Goal: Task Accomplishment & Management: Manage account settings

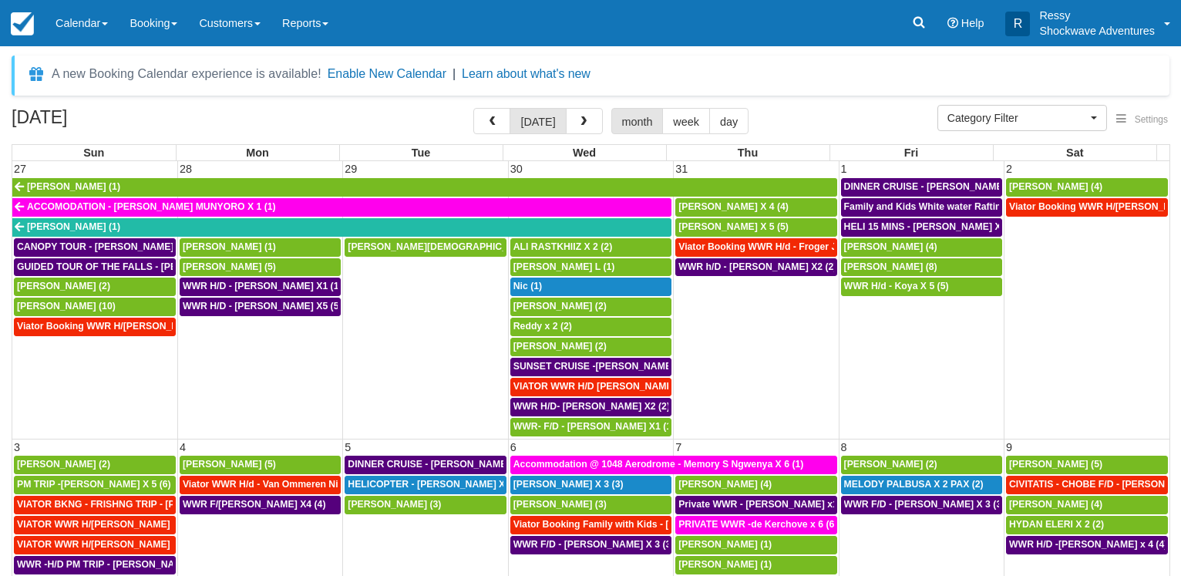
select select
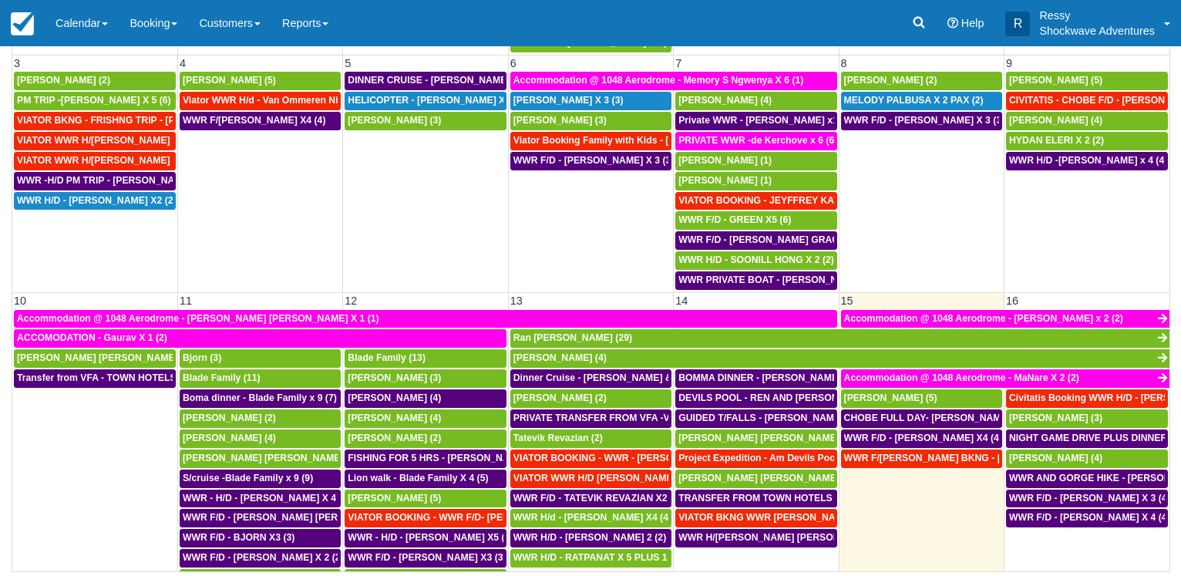
scroll to position [225, 0]
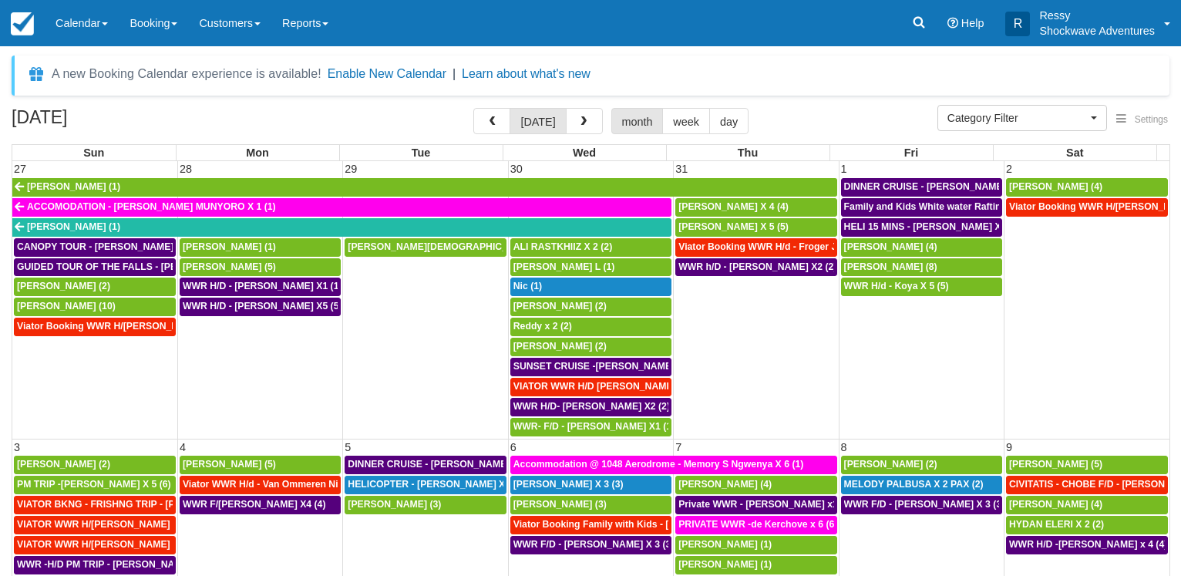
select select
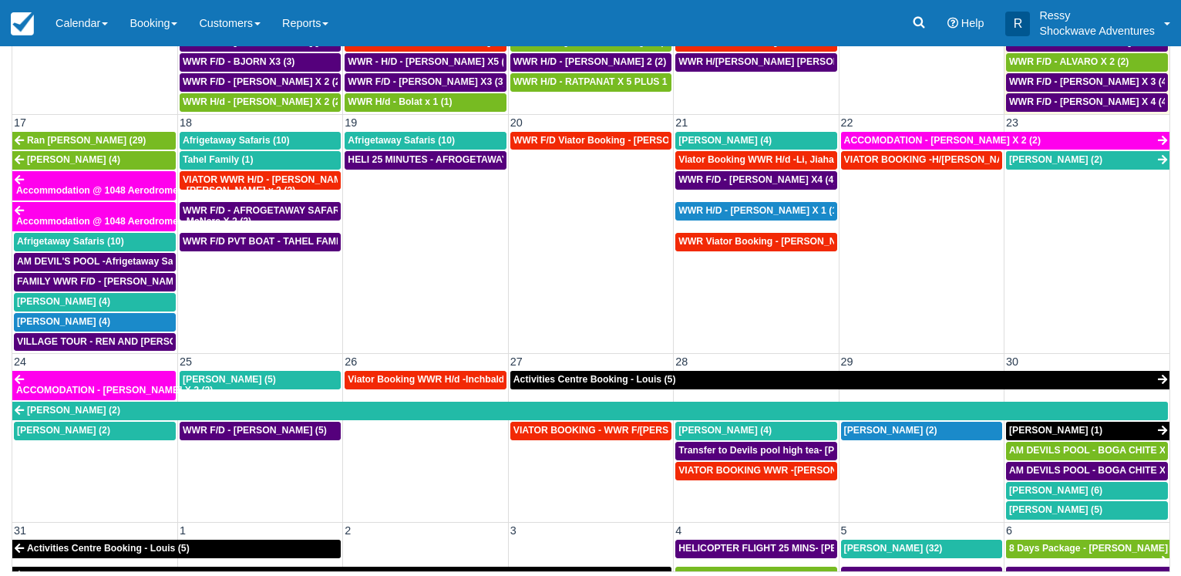
scroll to position [911, 0]
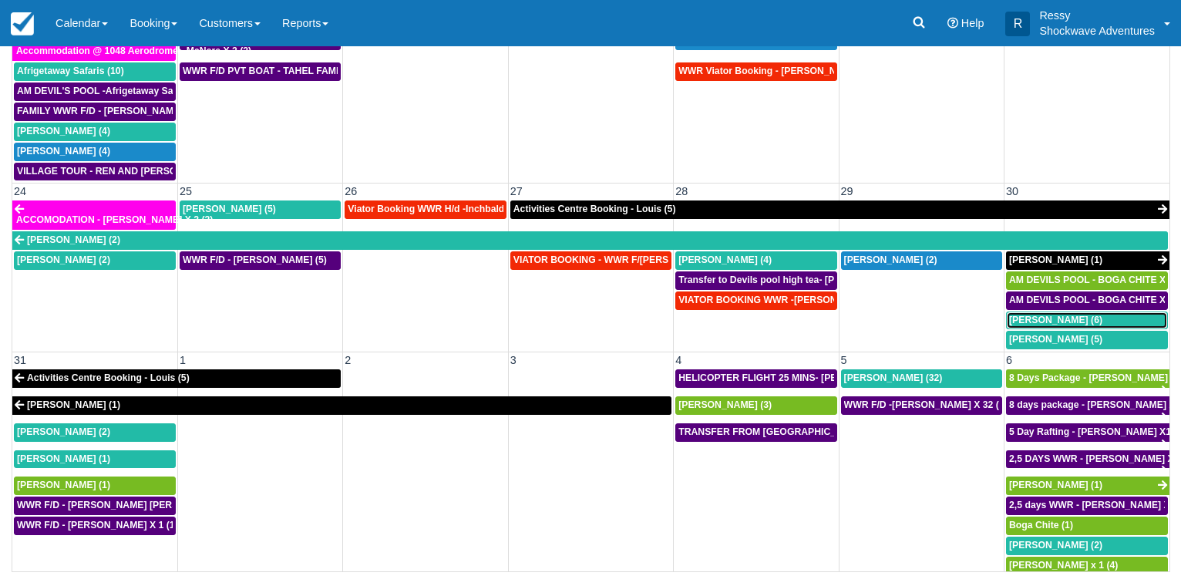
click at [1027, 320] on span "Brad Sheer (6)" at bounding box center [1055, 320] width 93 height 11
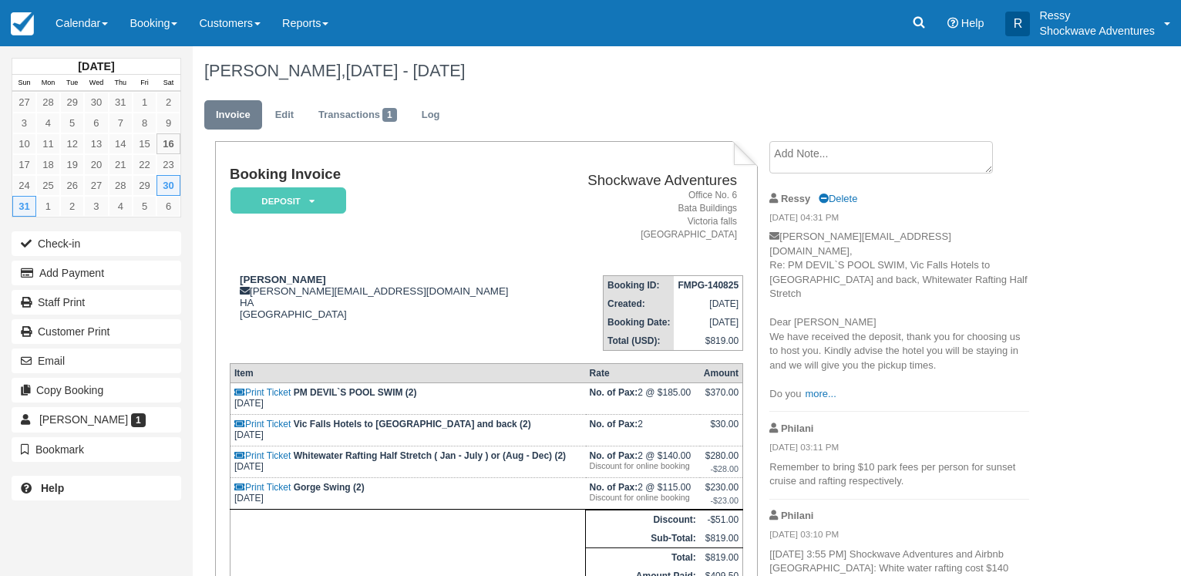
scroll to position [190, 0]
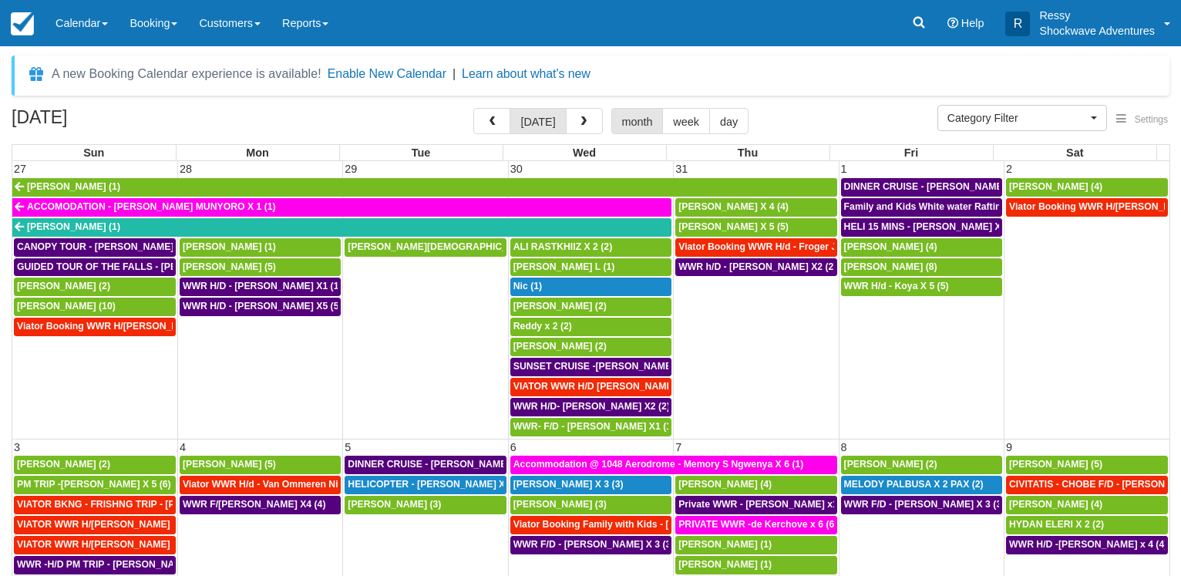
select select
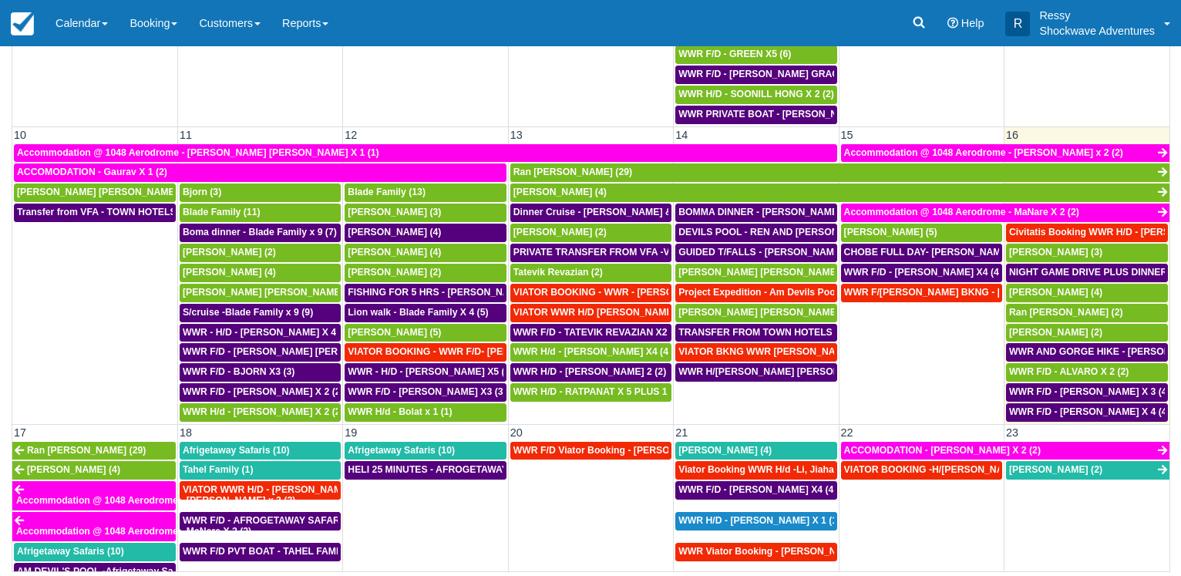
scroll to position [540, 0]
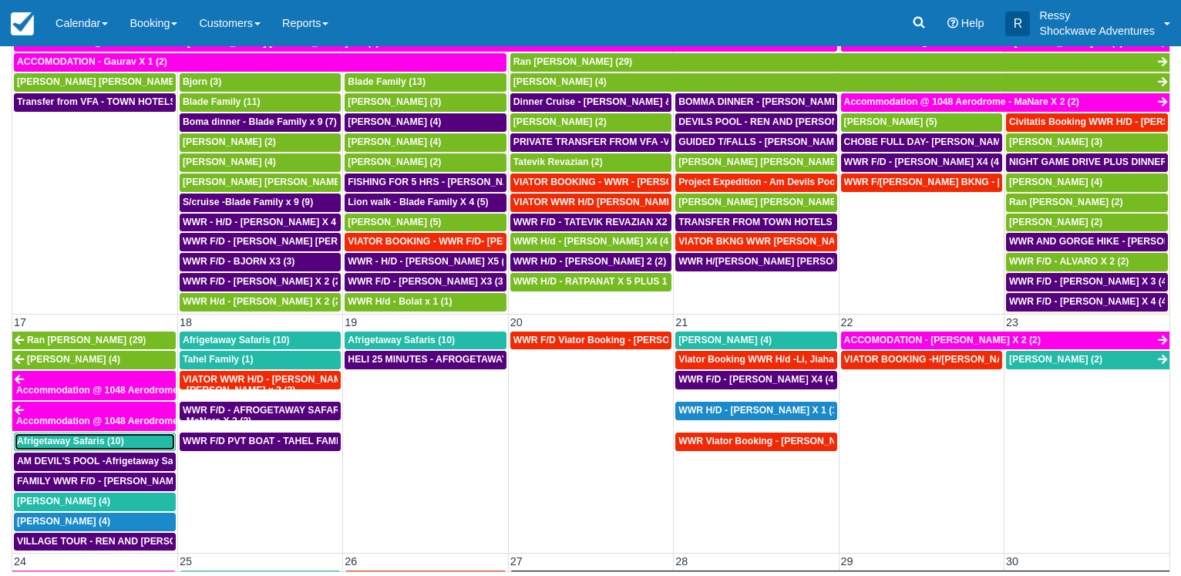
click at [55, 440] on span "Afrigetaway Safaris (10)" at bounding box center [70, 441] width 107 height 11
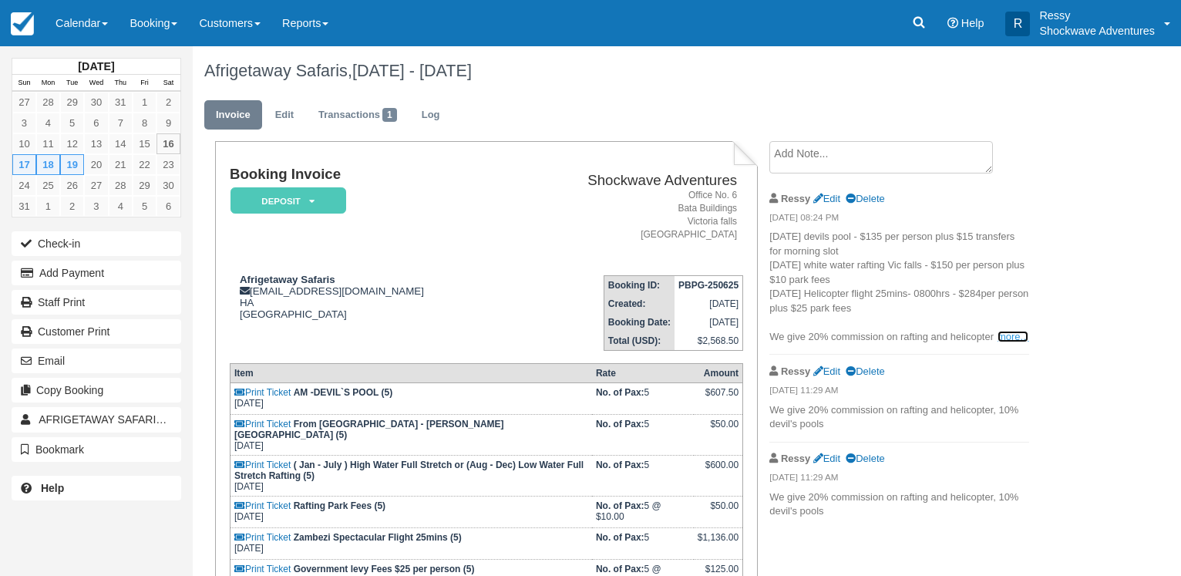
click at [1015, 332] on link "more..." at bounding box center [1013, 337] width 31 height 12
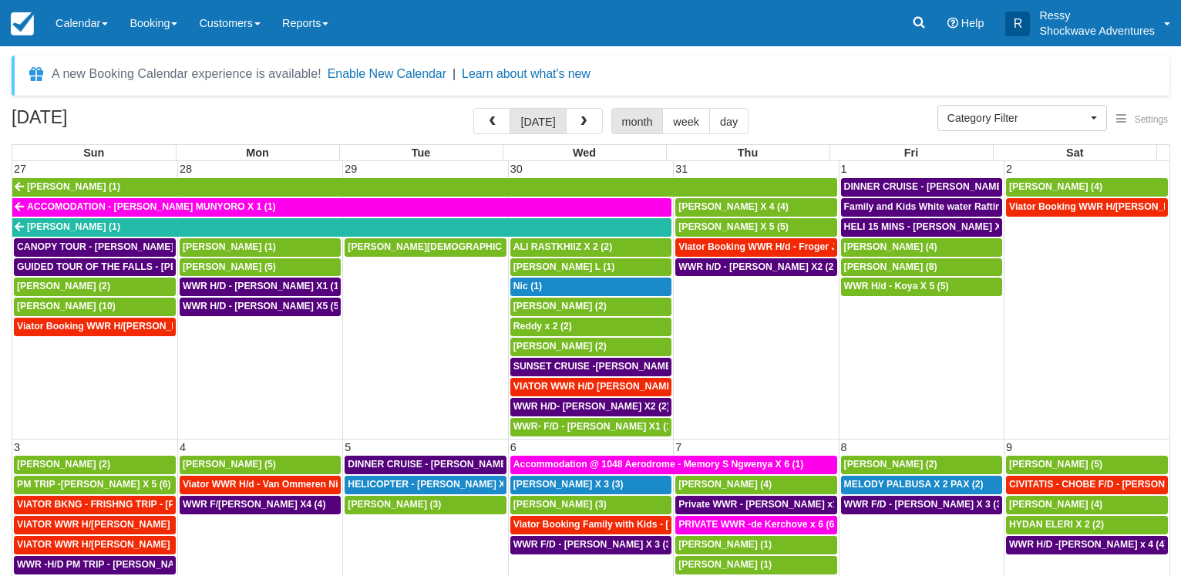
select select
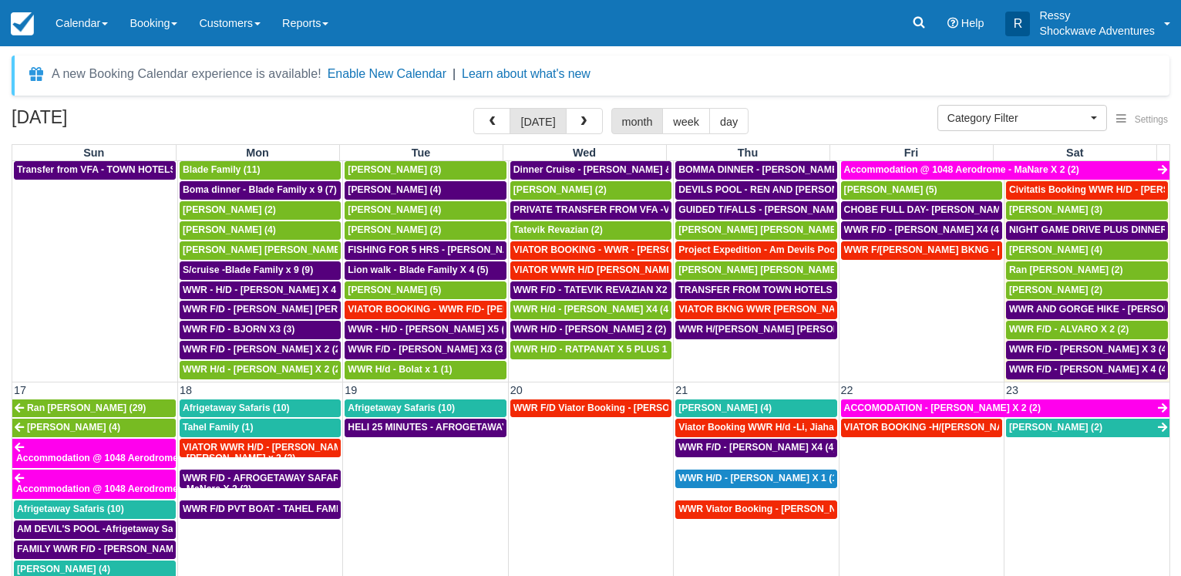
scroll to position [888, 0]
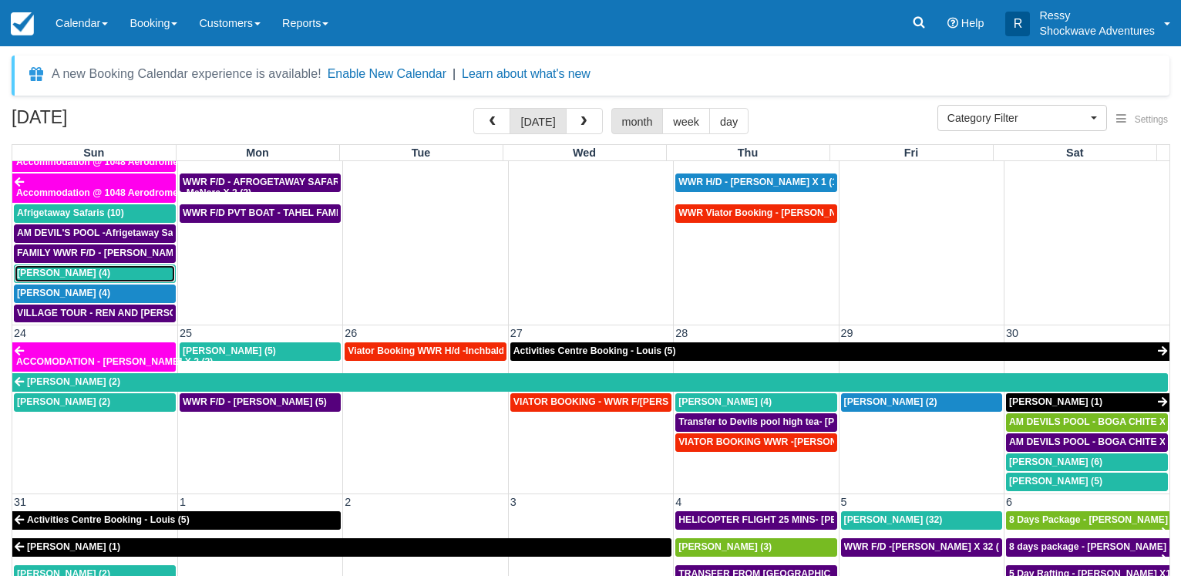
click at [92, 269] on div "[PERSON_NAME] (4)" at bounding box center [95, 274] width 156 height 12
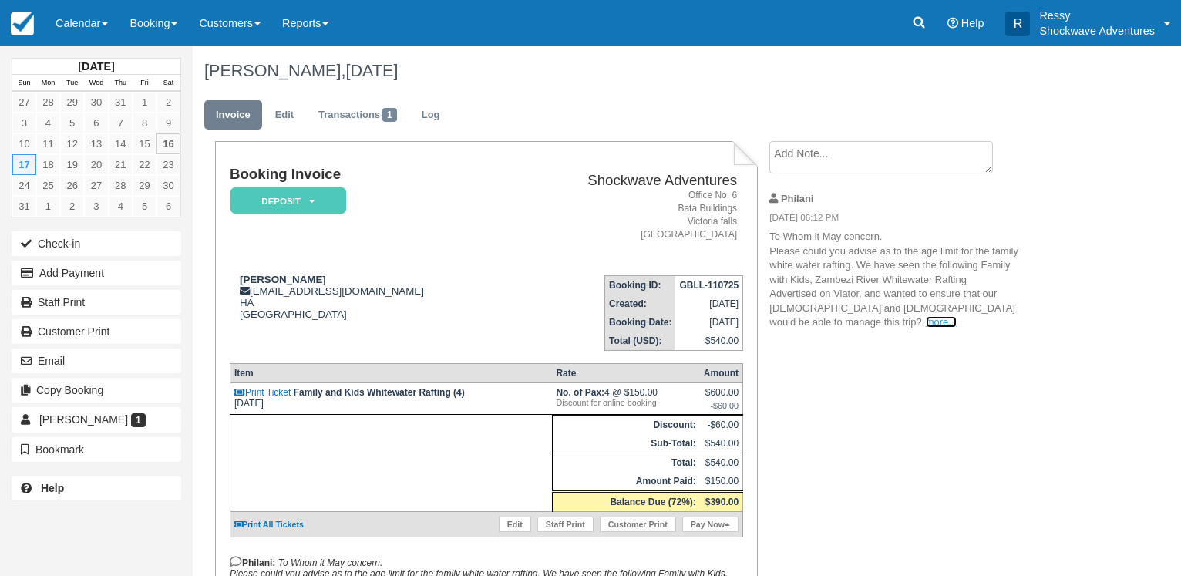
click at [926, 321] on link "more..." at bounding box center [941, 322] width 31 height 12
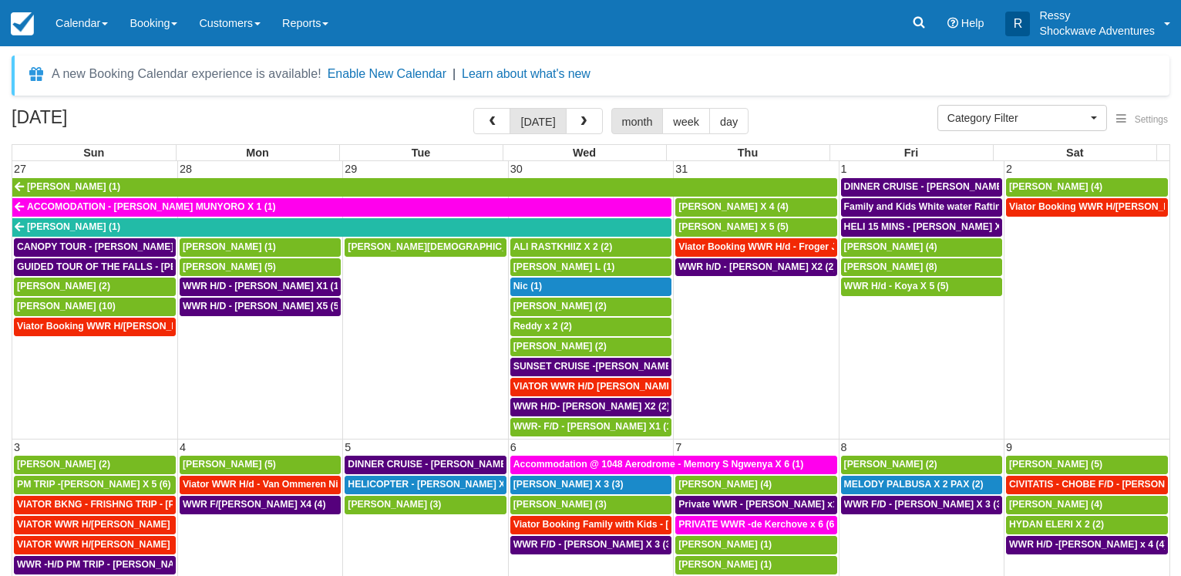
select select
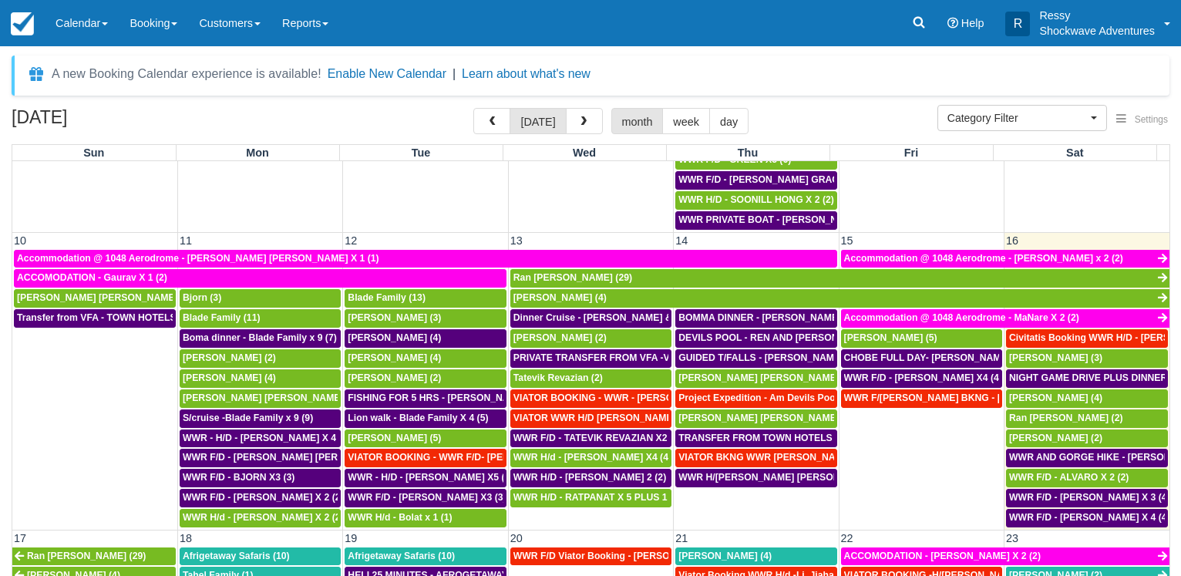
scroll to position [666, 0]
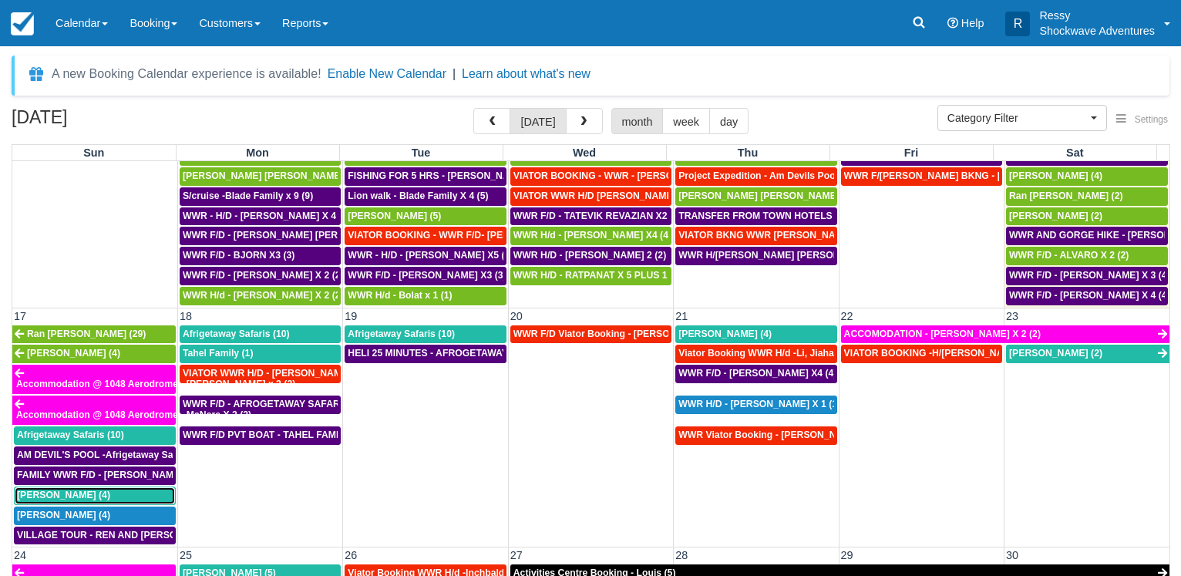
click at [83, 497] on span "[PERSON_NAME] (4)" at bounding box center [63, 495] width 93 height 11
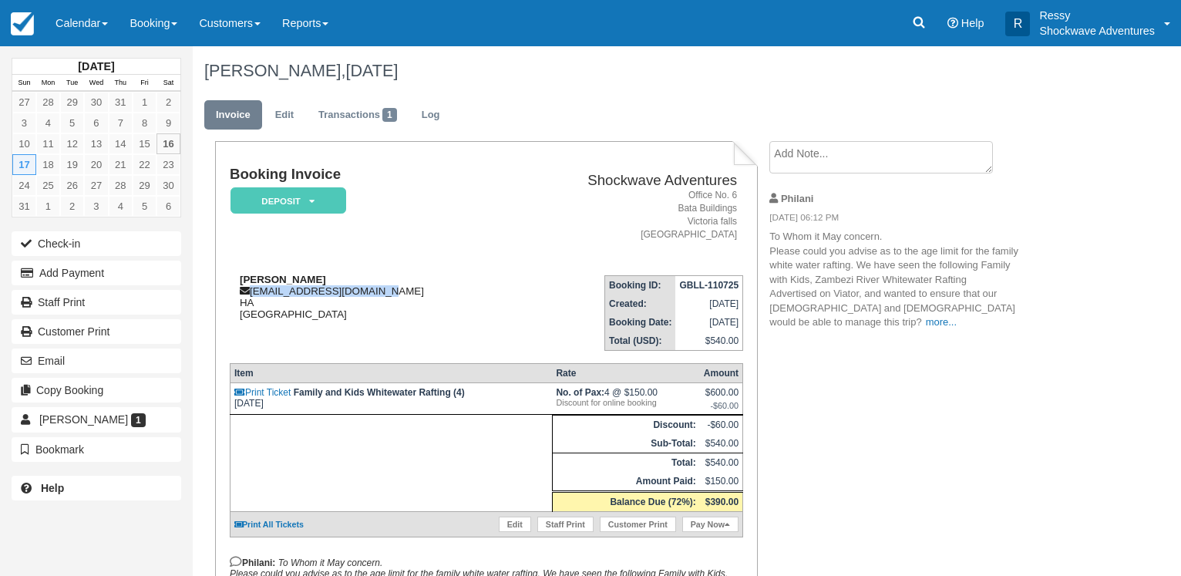
drag, startPoint x: 251, startPoint y: 293, endPoint x: 389, endPoint y: 297, distance: 138.1
click at [387, 293] on div "Kerry Bluett kerrybluett@yahoo.co.uk HA Zimbabwe" at bounding box center [370, 297] width 280 height 46
copy div "kerrybluett@yahoo.co.uk"
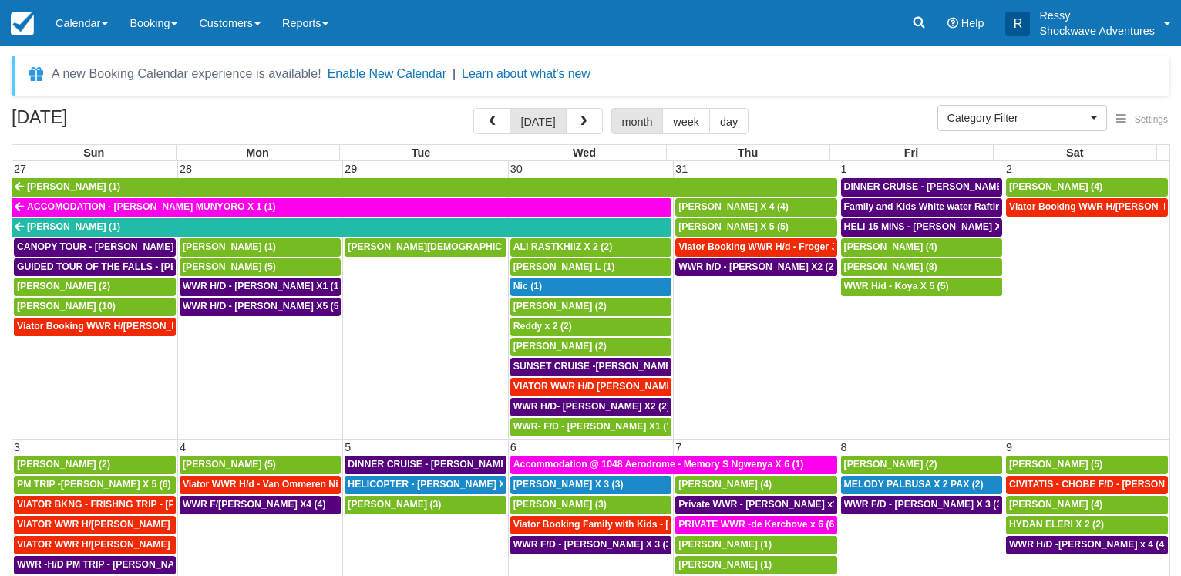
select select
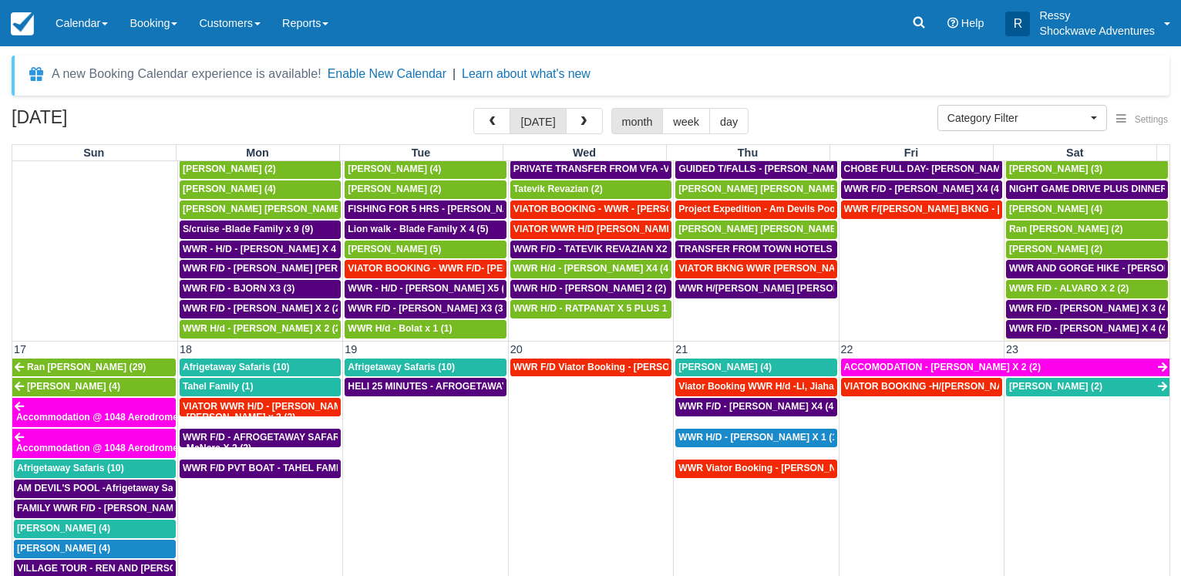
scroll to position [740, 0]
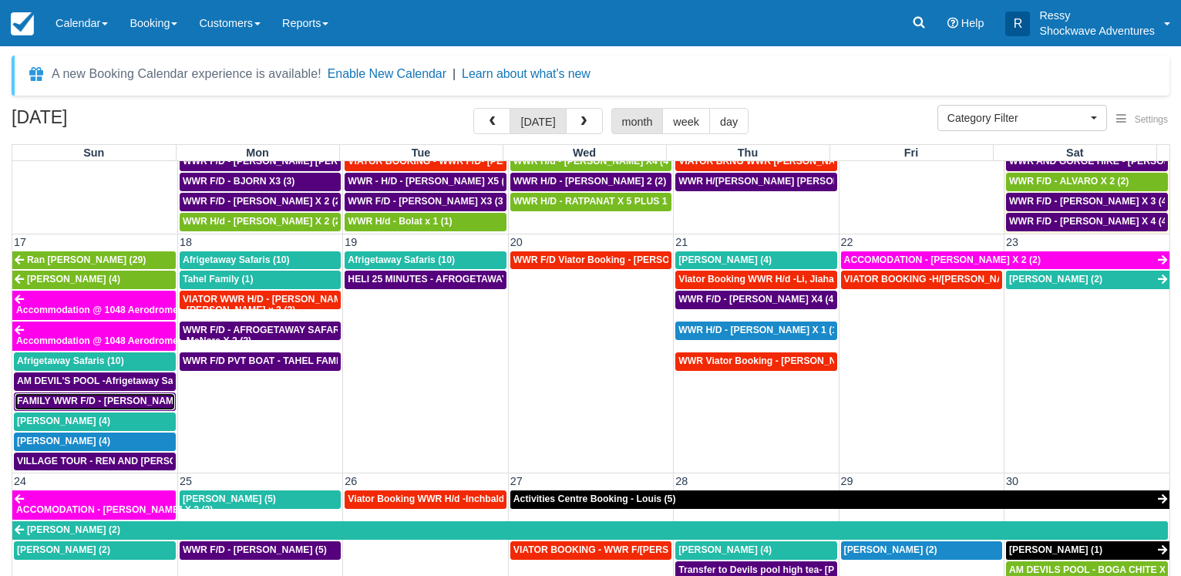
click at [103, 399] on span "FAMILY WWR F/D - KERRY BLUETT X4 (4)" at bounding box center [114, 401] width 194 height 11
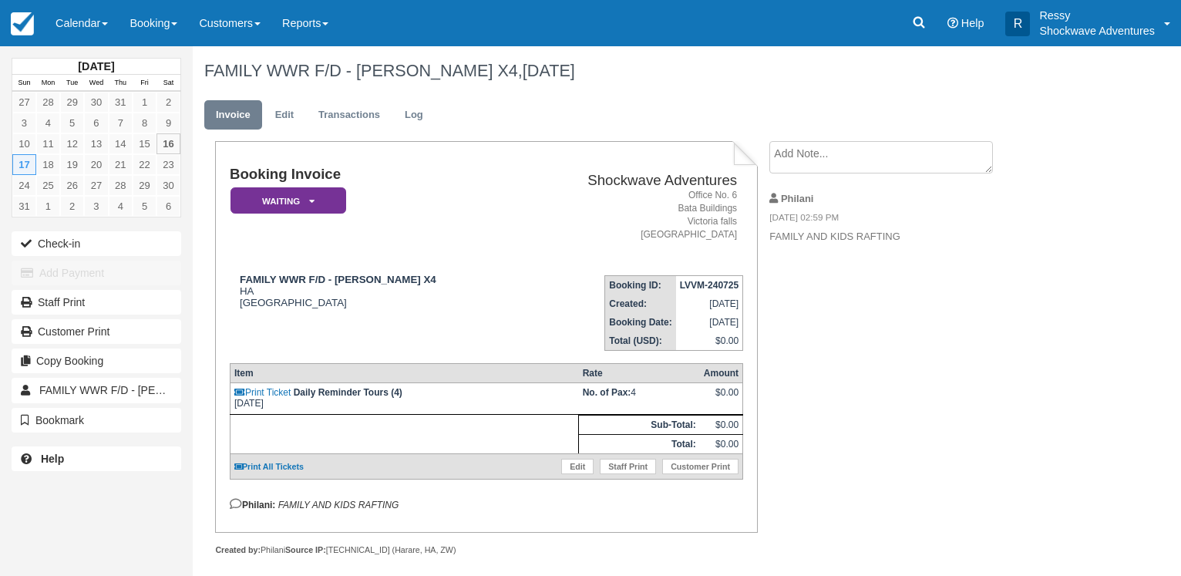
drag, startPoint x: 850, startPoint y: 134, endPoint x: 850, endPoint y: 146, distance: 11.6
click at [850, 144] on div "FAMILY WWR F/D - KERRY BLUETT X4, August 17 2025 Invoice Edit Transactions Log …" at bounding box center [636, 317] width 886 height 543
click at [850, 150] on textarea at bounding box center [881, 184] width 224 height 86
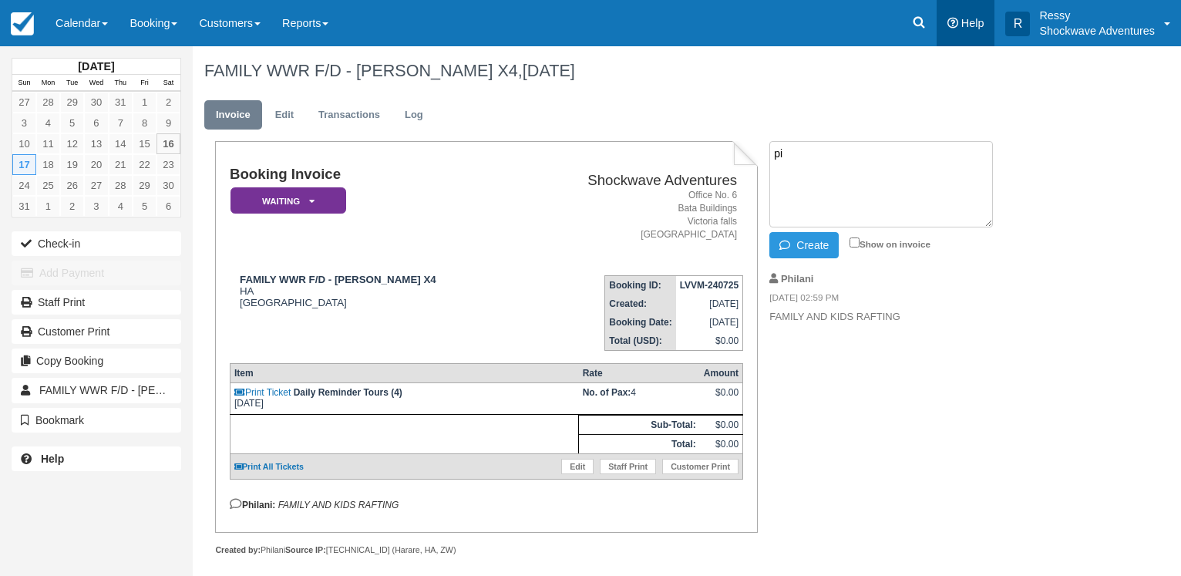
type textarea "p"
type textarea "Pick up 0745 hrs from Lokhuthula lodges"
click at [788, 240] on icon "button" at bounding box center [787, 245] width 17 height 11
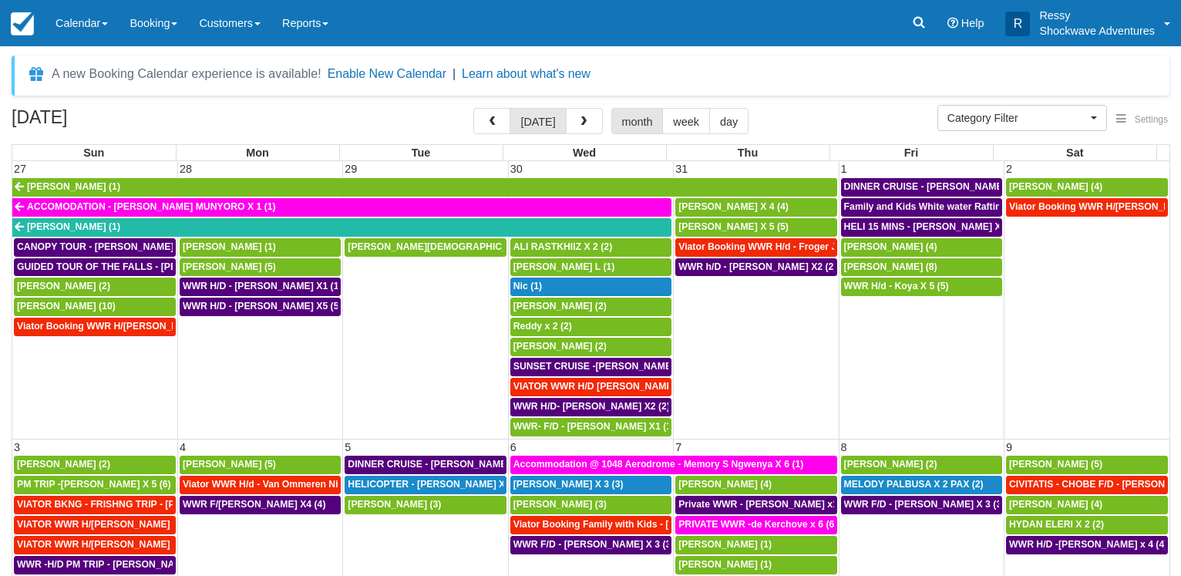
select select
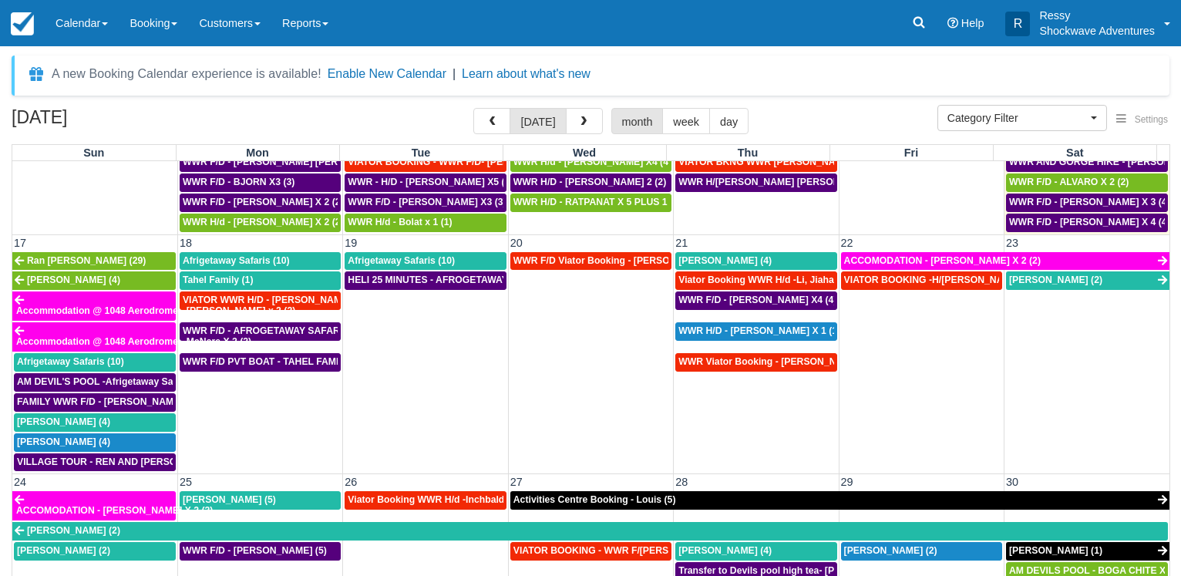
scroll to position [740, 0]
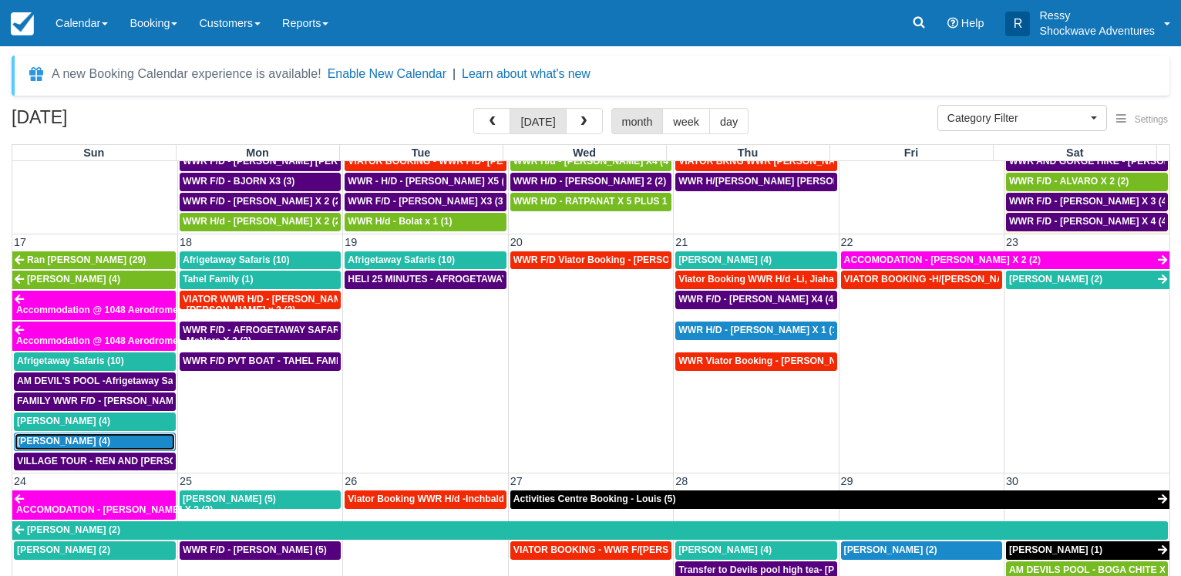
click at [96, 443] on div "[PERSON_NAME] (4)" at bounding box center [95, 442] width 156 height 12
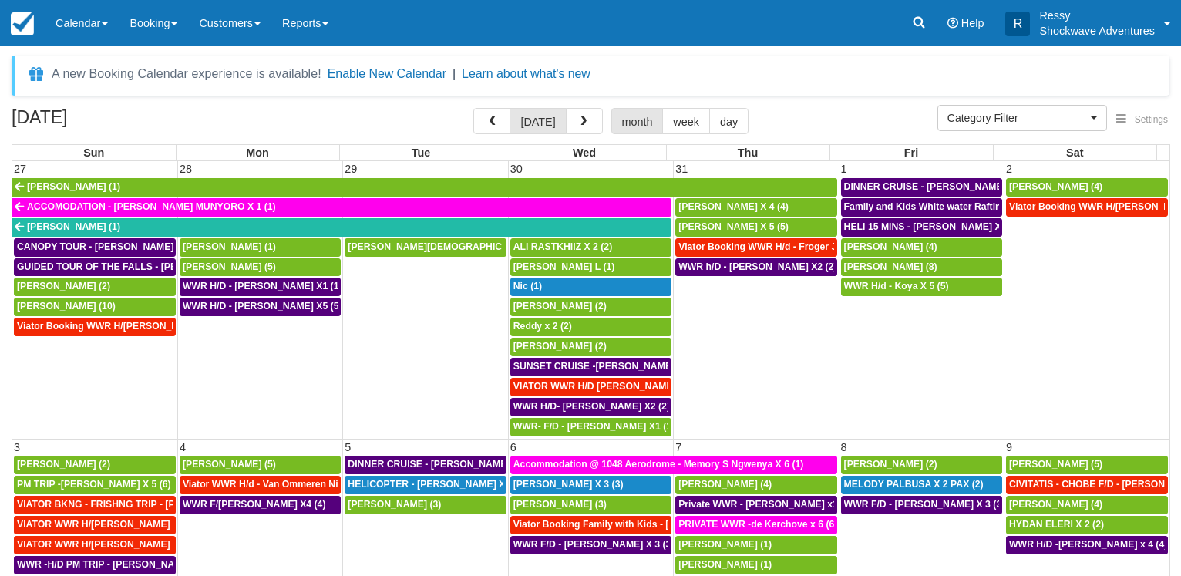
select select
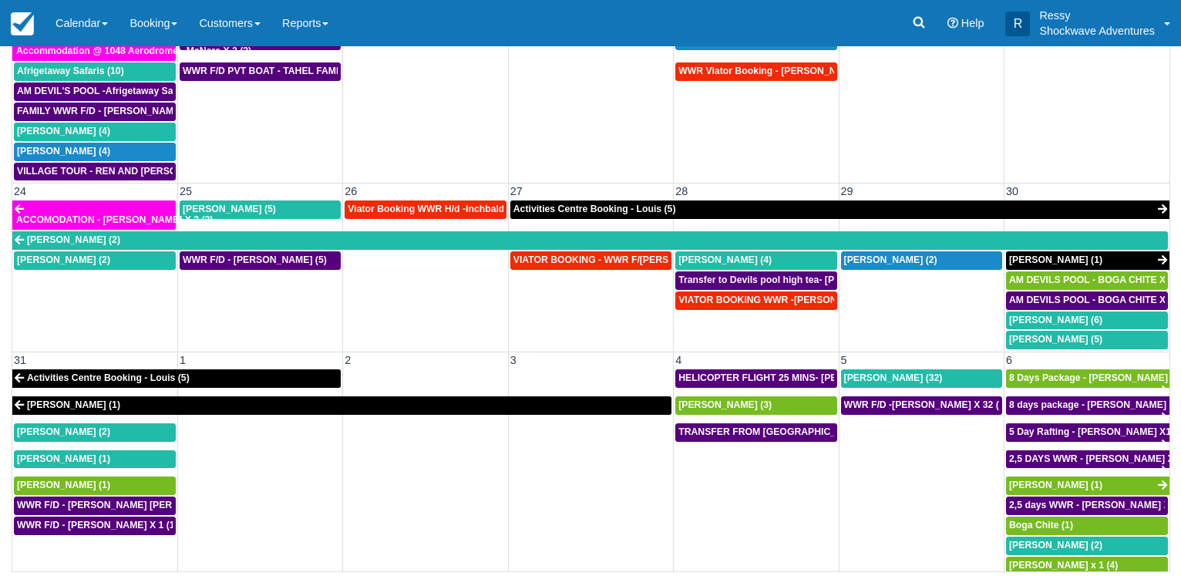
scroll to position [837, 0]
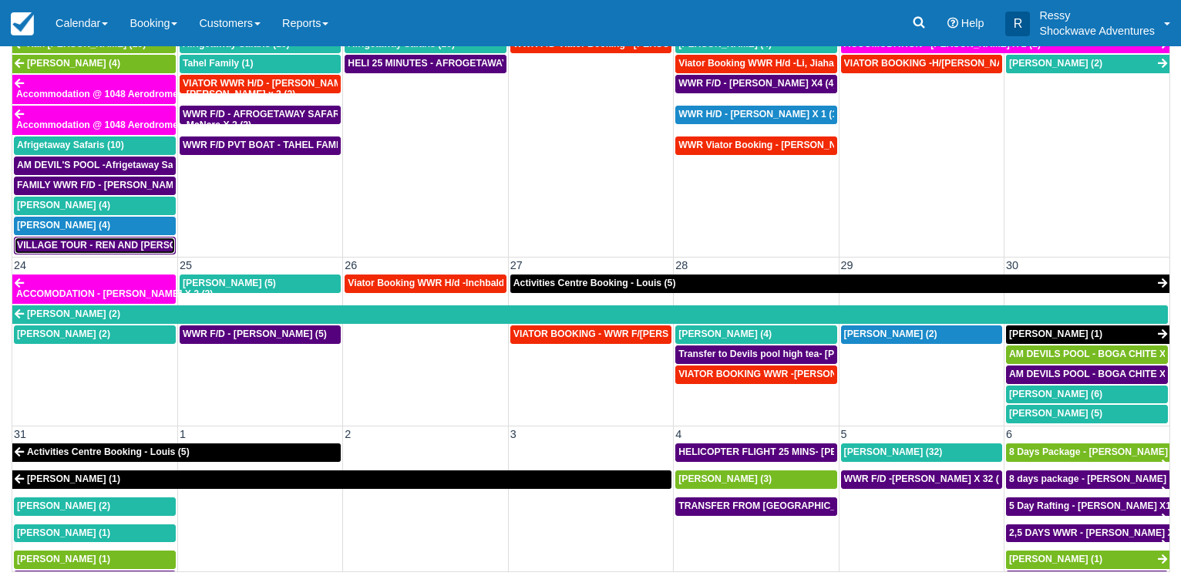
click at [93, 248] on span "VILLAGE TOUR - REN AND [PERSON_NAME] X4 (4)" at bounding box center [132, 245] width 231 height 11
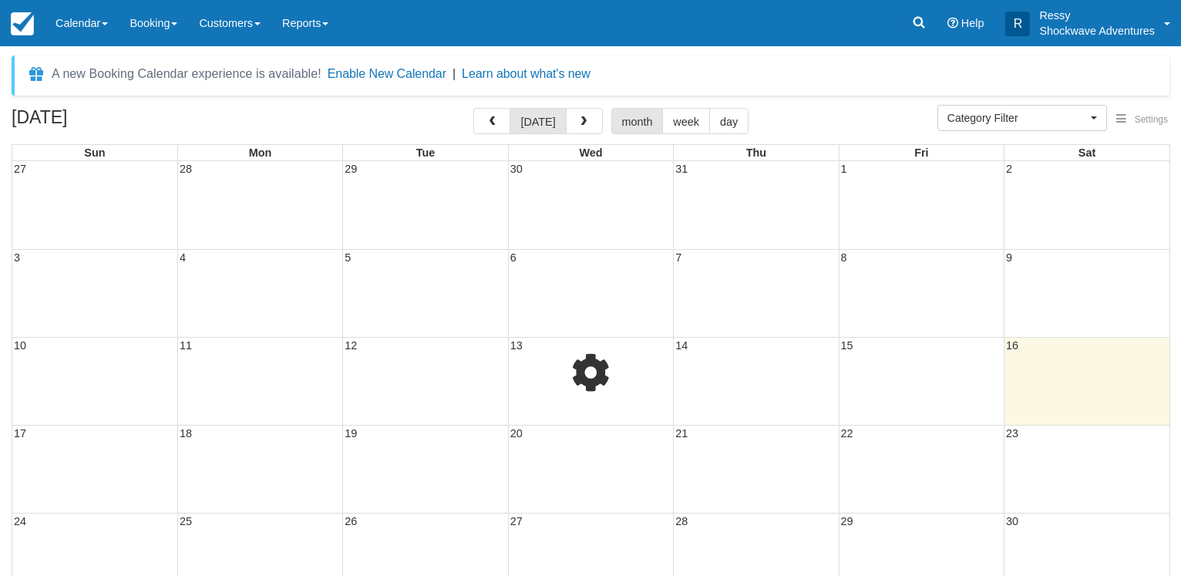
select select
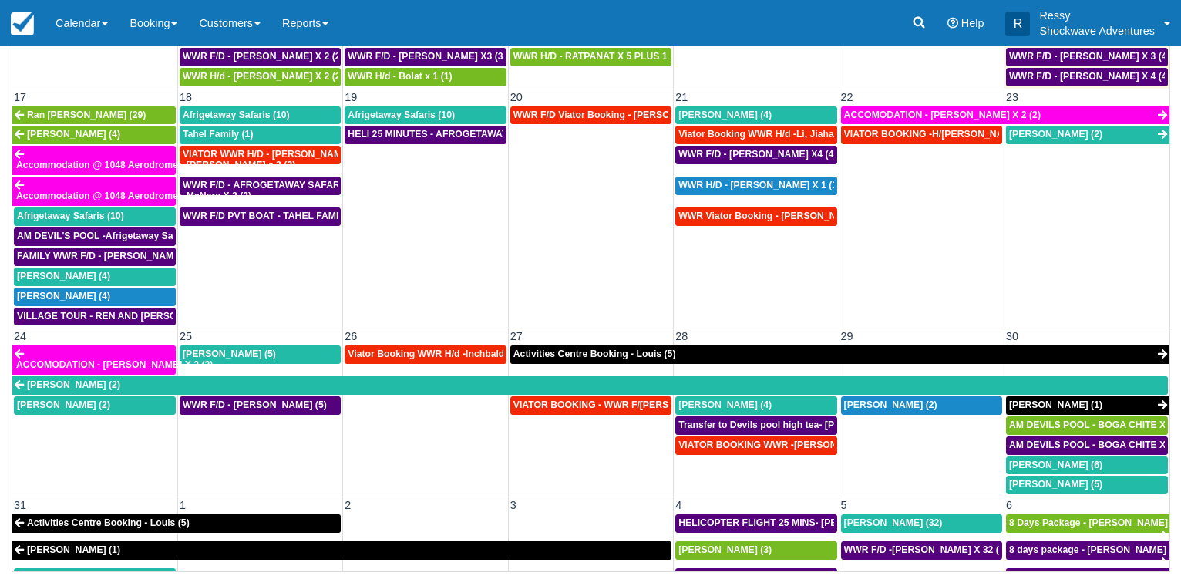
scroll to position [763, 0]
